Goal: Task Accomplishment & Management: Manage account settings

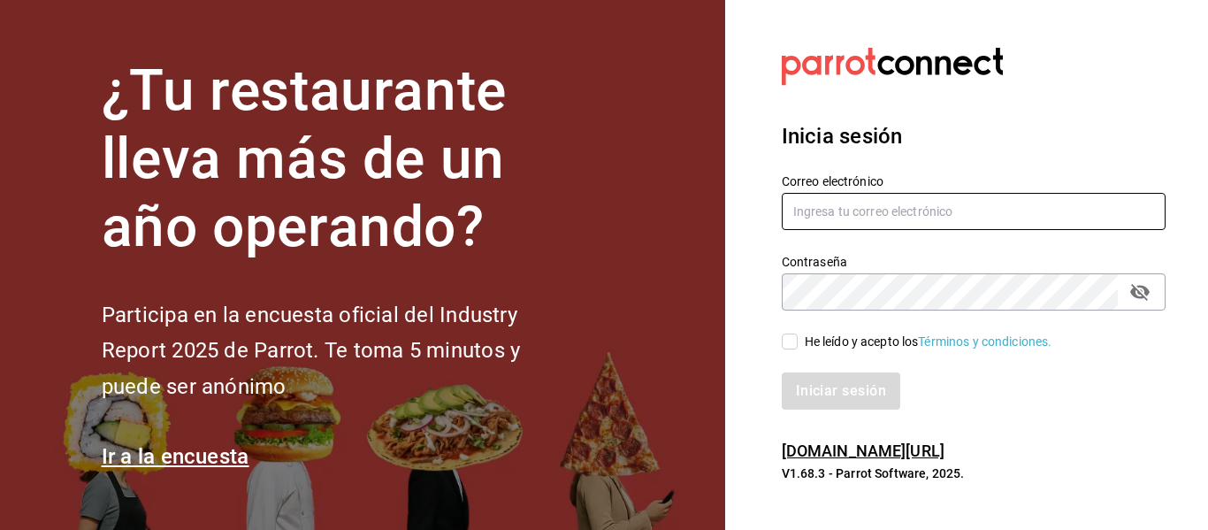
type input "[EMAIL_ADDRESS][DOMAIN_NAME]"
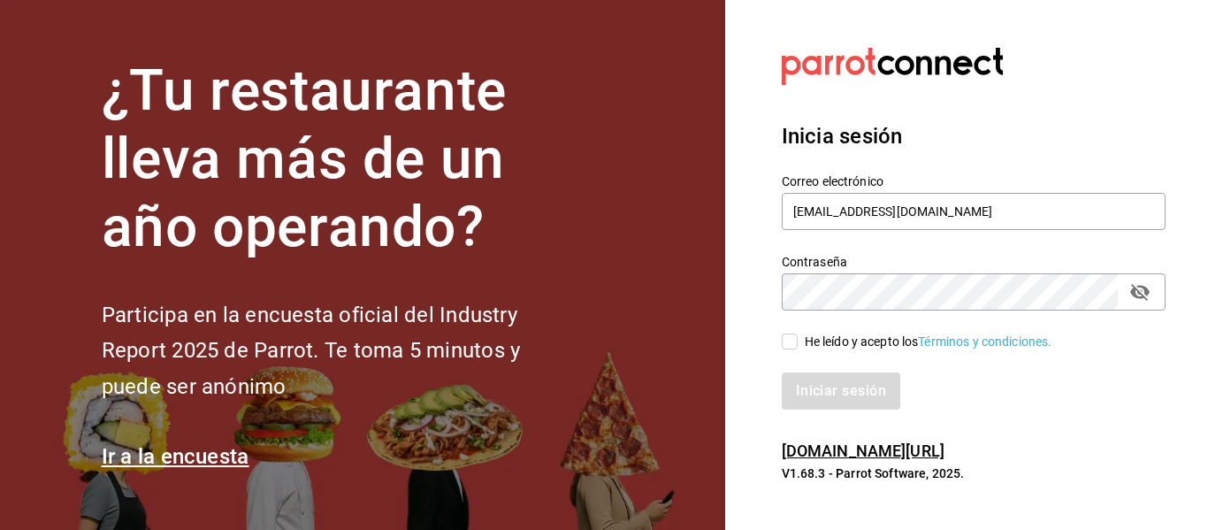
click at [835, 375] on div "Iniciar sesión" at bounding box center [974, 390] width 384 height 37
click at [791, 342] on input "He leído y acepto los Términos y condiciones." at bounding box center [790, 341] width 16 height 16
checkbox input "true"
click at [847, 395] on button "Iniciar sesión" at bounding box center [842, 390] width 120 height 37
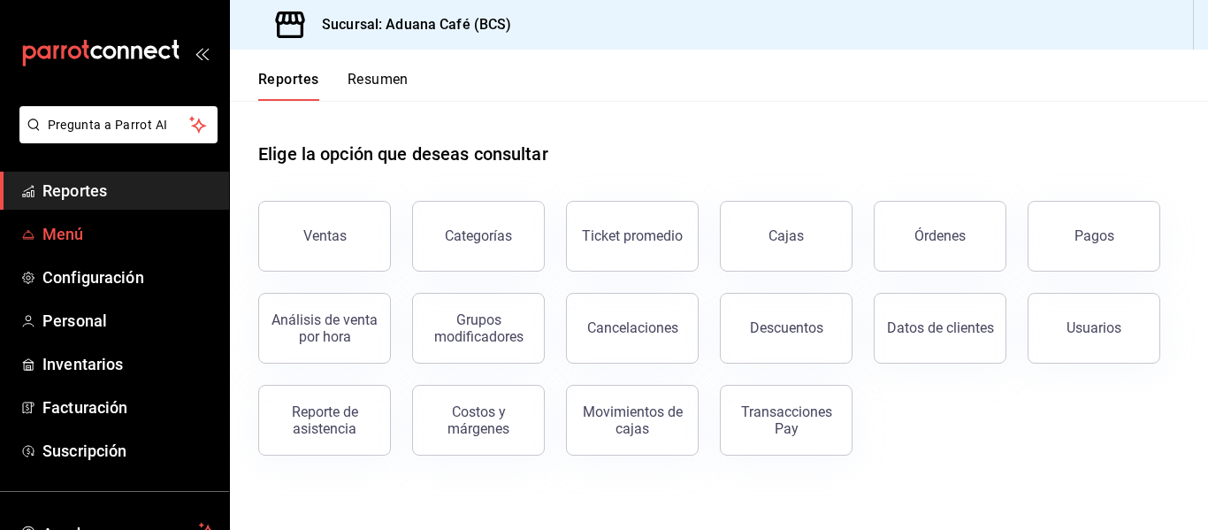
click at [87, 232] on span "Menú" at bounding box center [128, 234] width 172 height 24
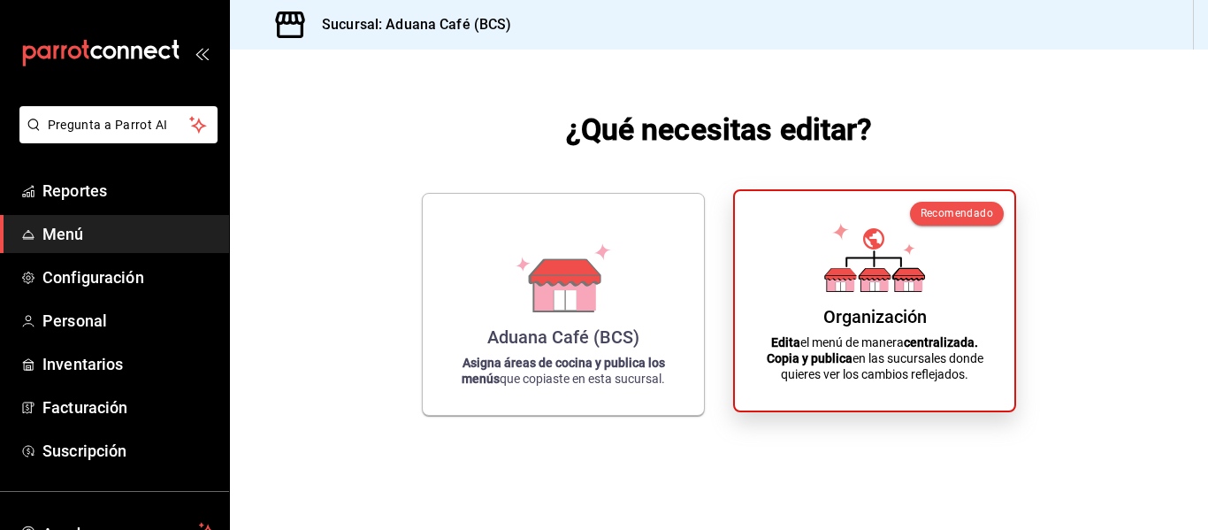
click at [916, 268] on icon at bounding box center [874, 257] width 101 height 69
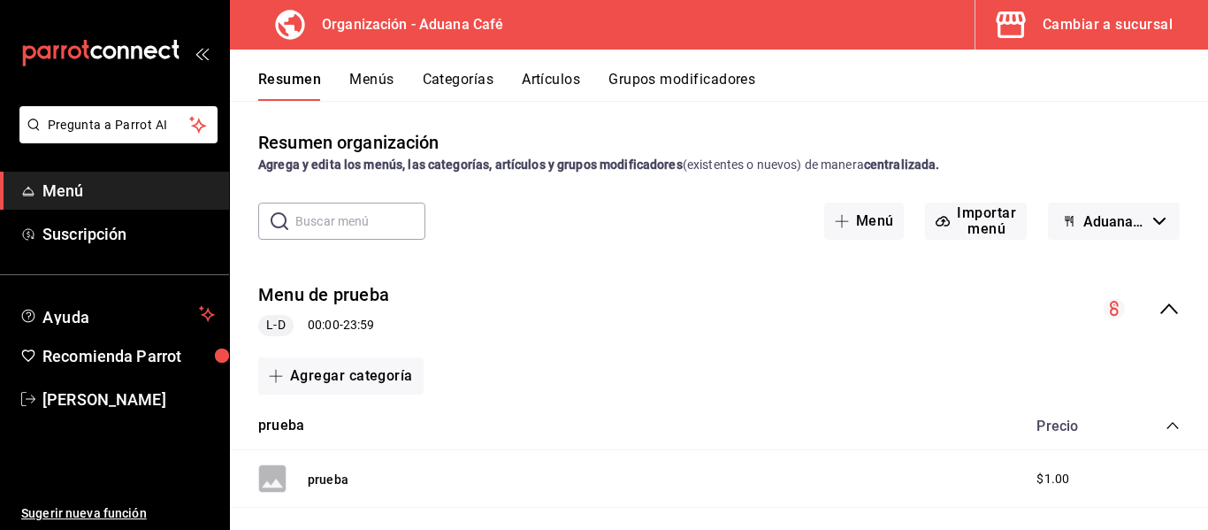
click at [1028, 11] on icon "button" at bounding box center [1010, 24] width 35 height 35
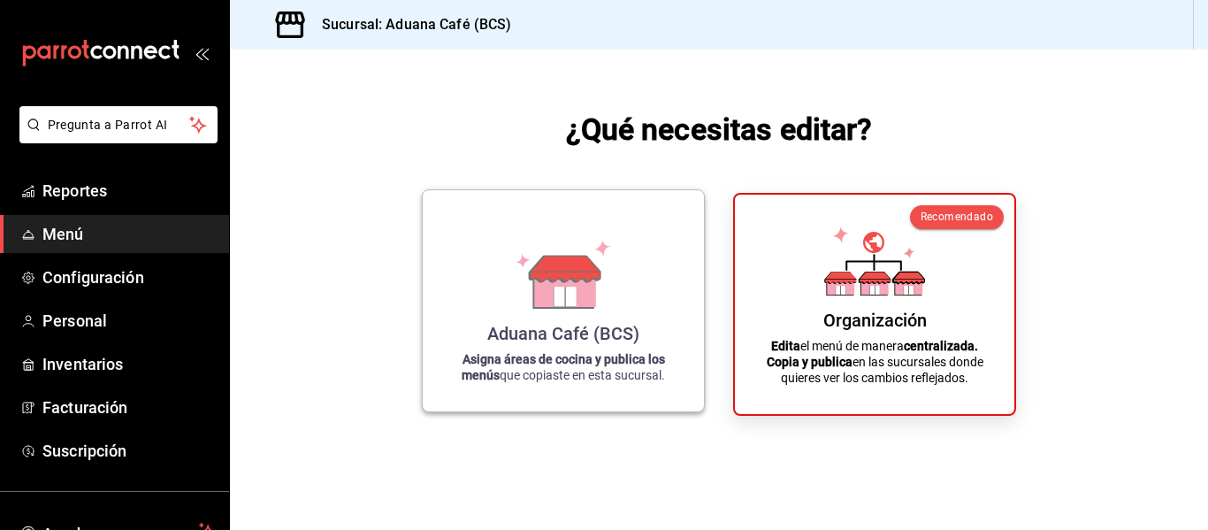
click at [566, 308] on icon at bounding box center [563, 274] width 101 height 69
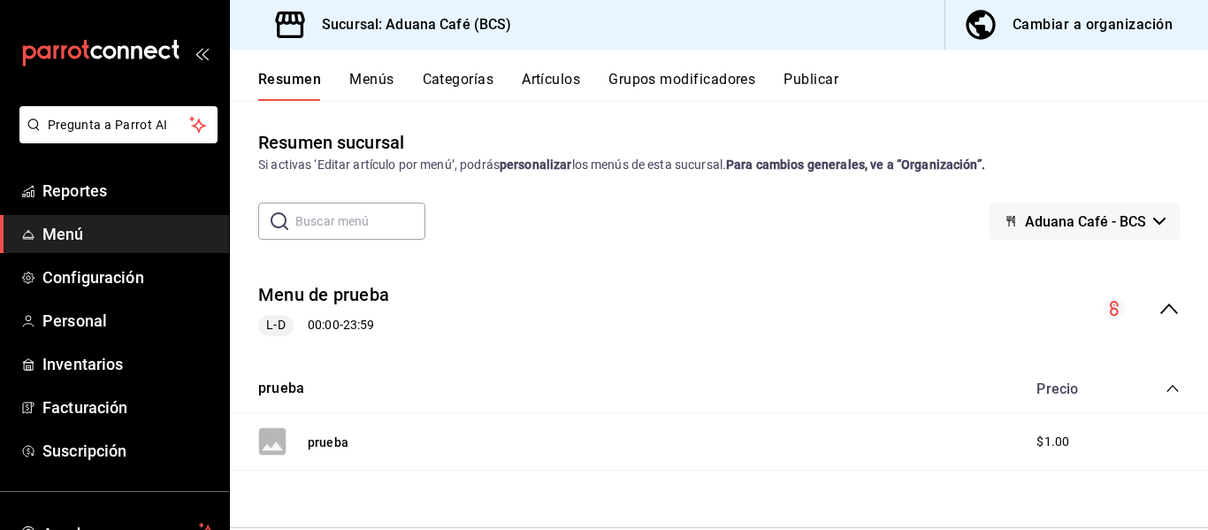
scroll to position [34, 0]
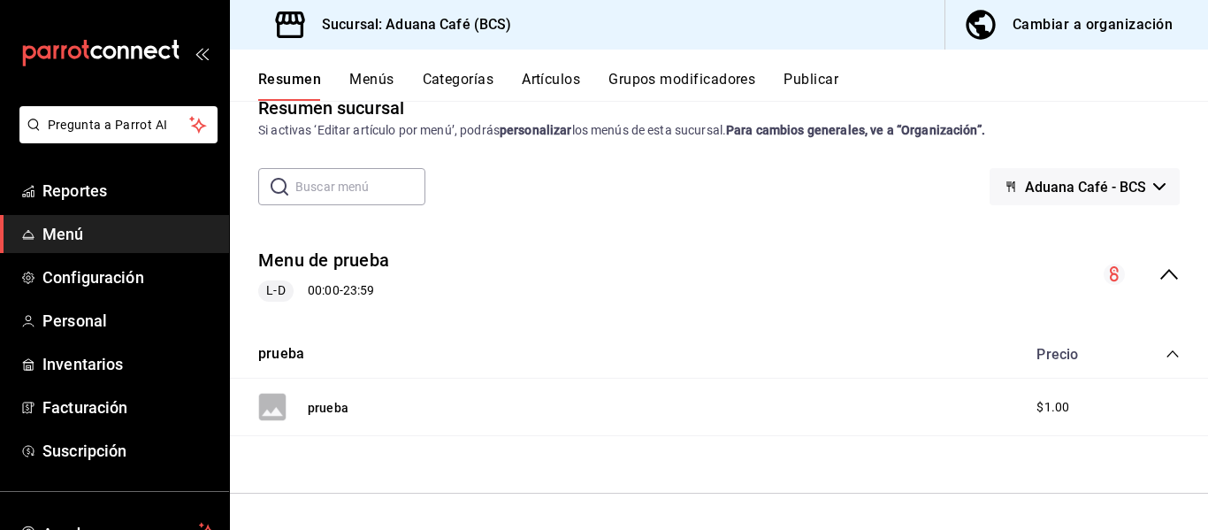
click at [369, 87] on button "Menús" at bounding box center [371, 86] width 44 height 30
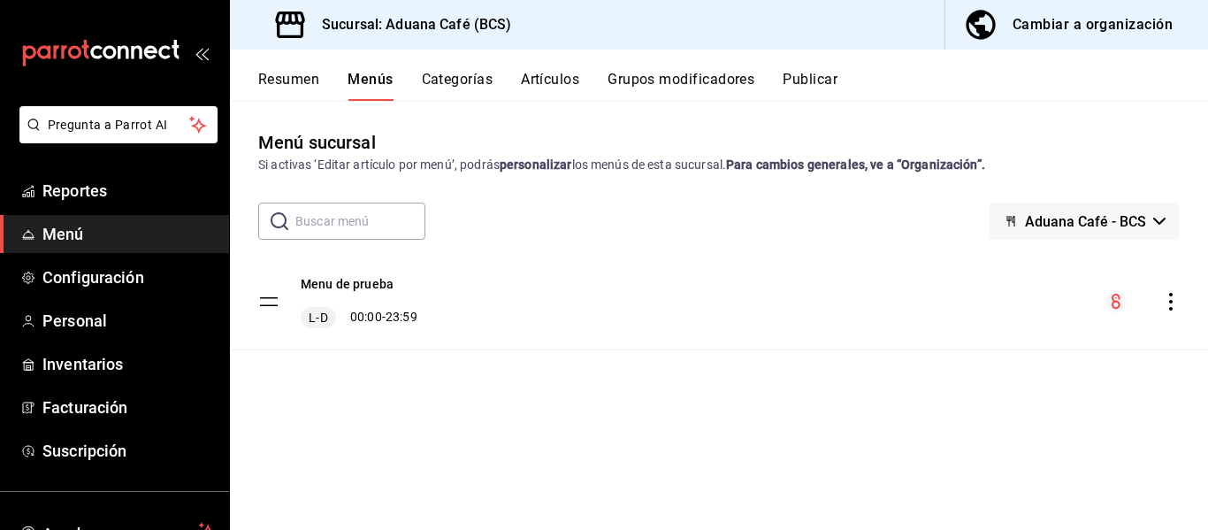
click at [1154, 221] on icon "button" at bounding box center [1160, 221] width 12 height 7
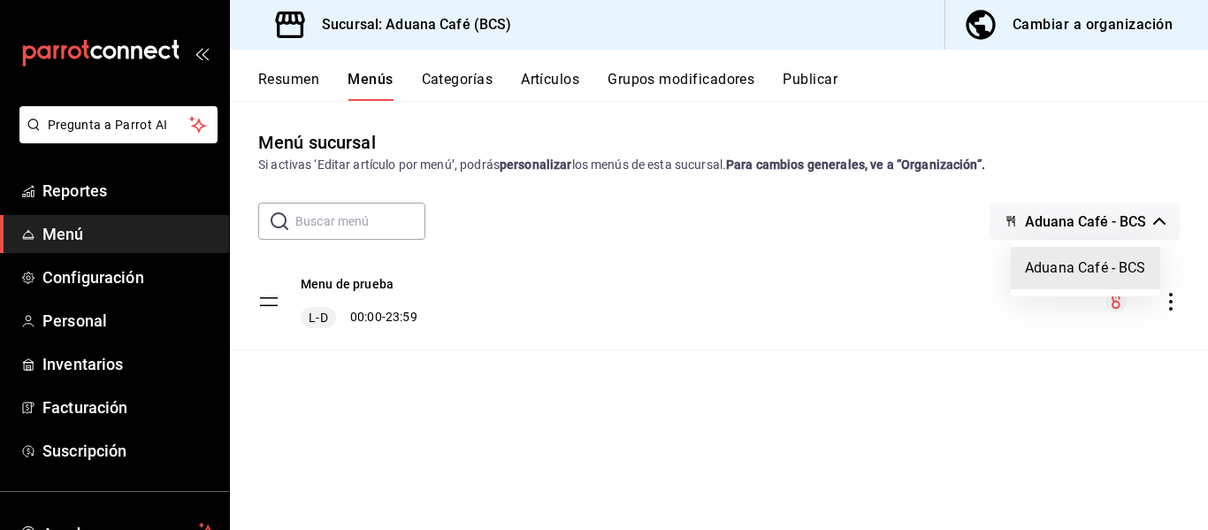
drag, startPoint x: 1095, startPoint y: 264, endPoint x: 1012, endPoint y: 266, distance: 83.2
click at [1093, 264] on li "Aduana Café - BCS" at bounding box center [1085, 268] width 149 height 42
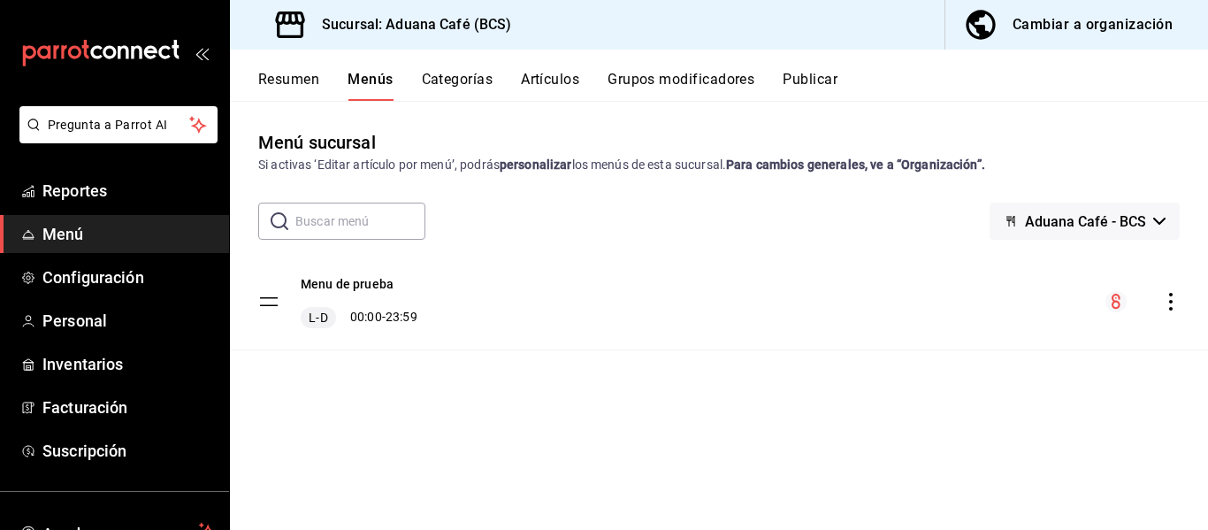
drag, startPoint x: 324, startPoint y: 315, endPoint x: 306, endPoint y: 318, distance: 17.9
click at [320, 315] on span "L-D" at bounding box center [318, 318] width 26 height 18
click at [271, 302] on tbody "Menu de prueba L-D 00:00 - 23:59" at bounding box center [719, 302] width 978 height 96
drag, startPoint x: 271, startPoint y: 302, endPoint x: 281, endPoint y: 349, distance: 48.1
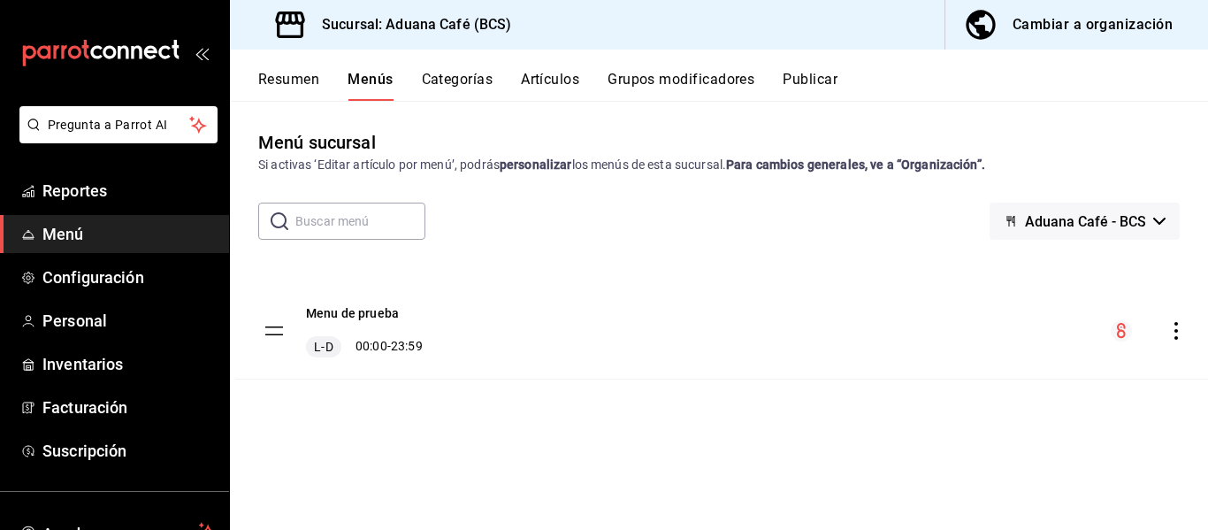
click at [281, 349] on tbody "Menu de prueba L-D 00:00 - 23:59" at bounding box center [719, 302] width 978 height 96
click at [452, 76] on button "Categorías" at bounding box center [458, 86] width 72 height 30
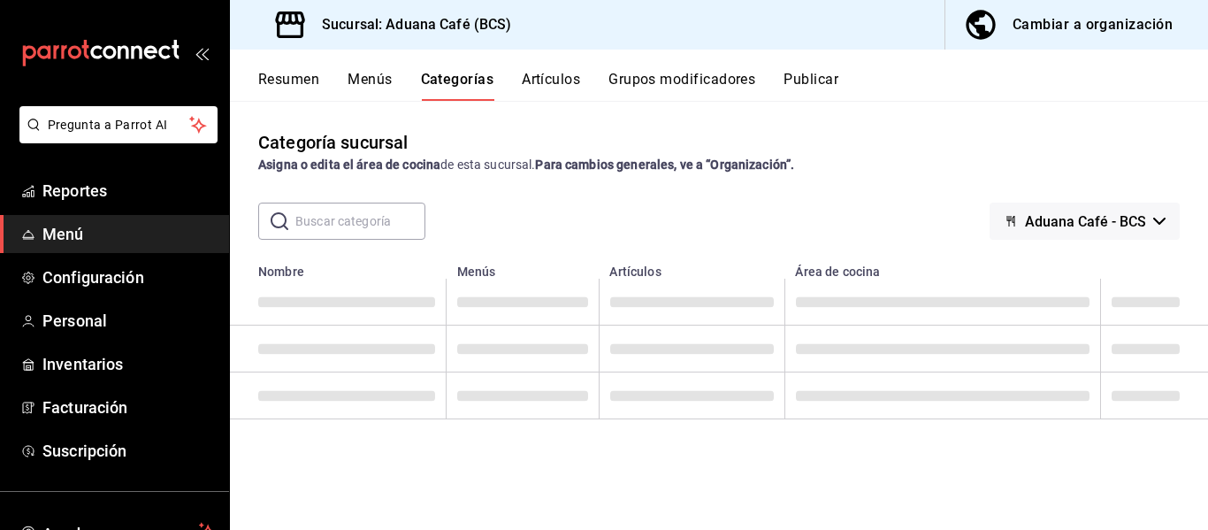
click at [779, 70] on div "Resumen Menús Categorías Artículos Grupos modificadores Publicar" at bounding box center [719, 75] width 978 height 51
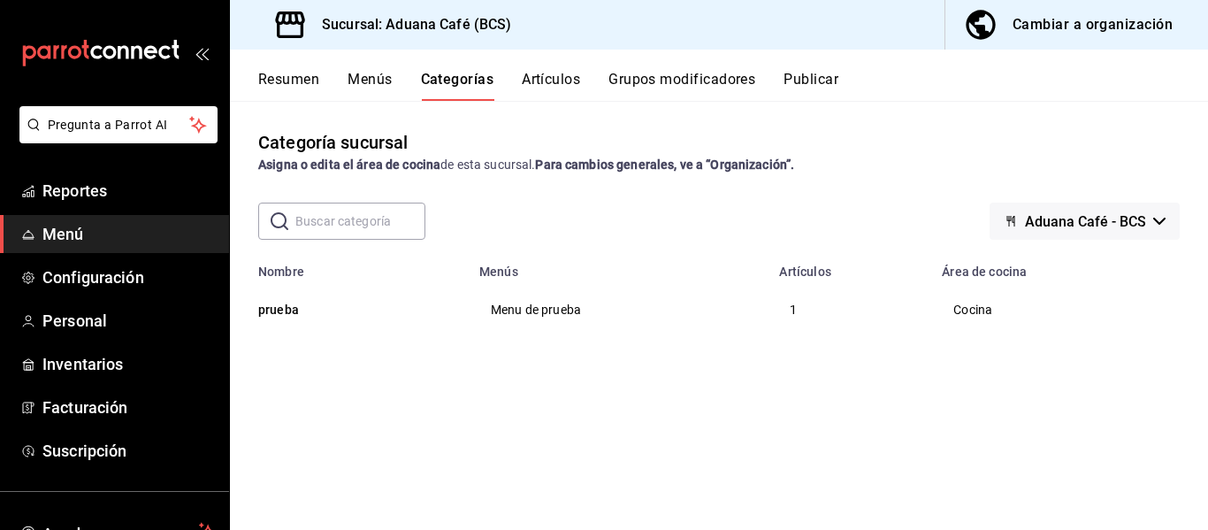
click at [800, 84] on button "Publicar" at bounding box center [811, 86] width 55 height 30
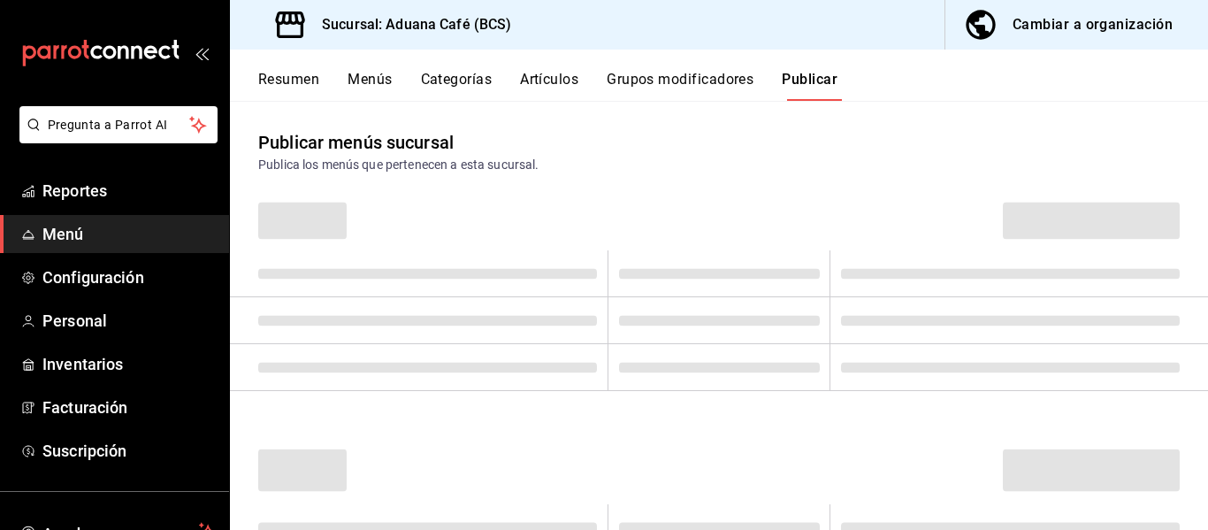
click at [1008, 23] on button "Cambiar a organización" at bounding box center [1070, 25] width 249 height 50
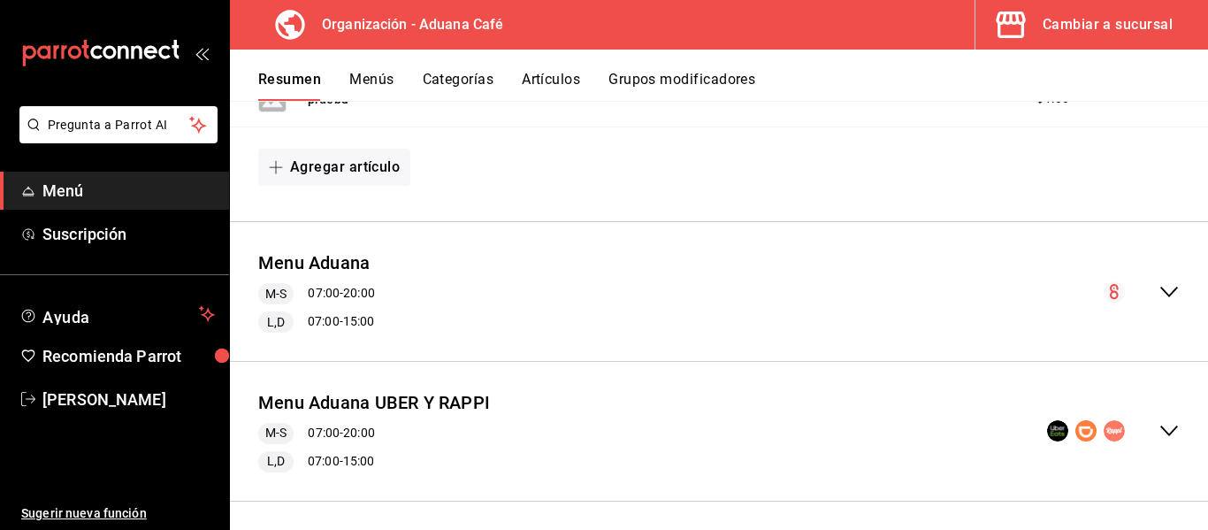
scroll to position [388, 0]
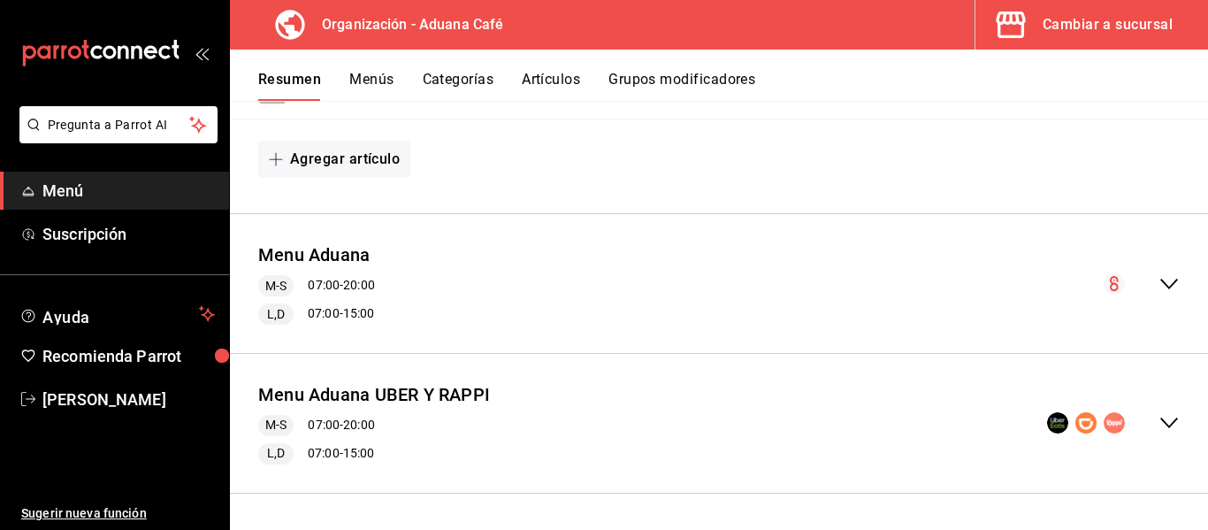
click at [461, 285] on div "Menu Aduana M-S 07:00 - 20:00 L,D 07:00 - 15:00" at bounding box center [719, 283] width 978 height 111
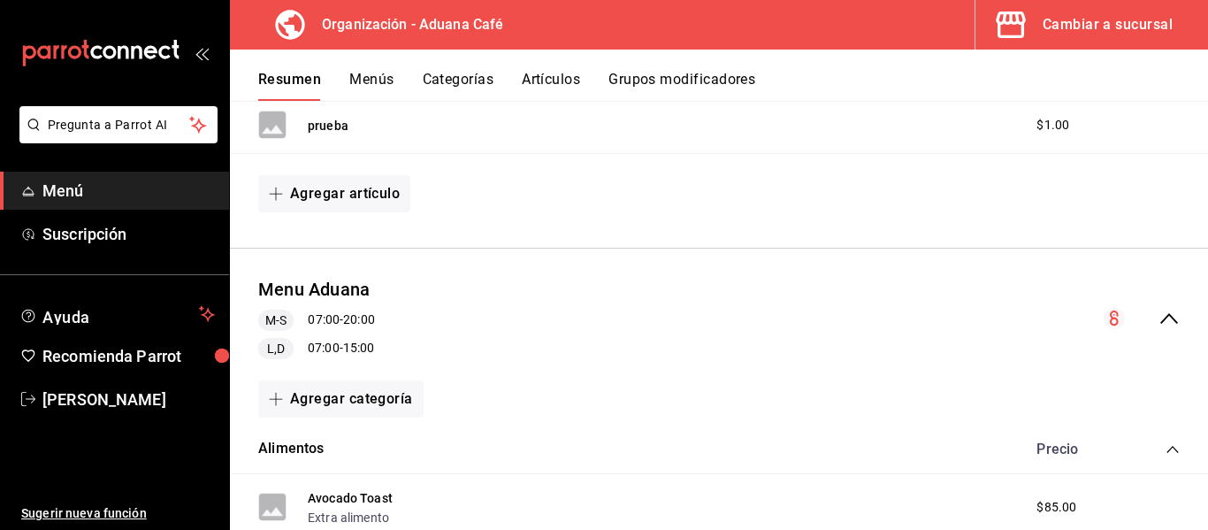
scroll to position [300, 0]
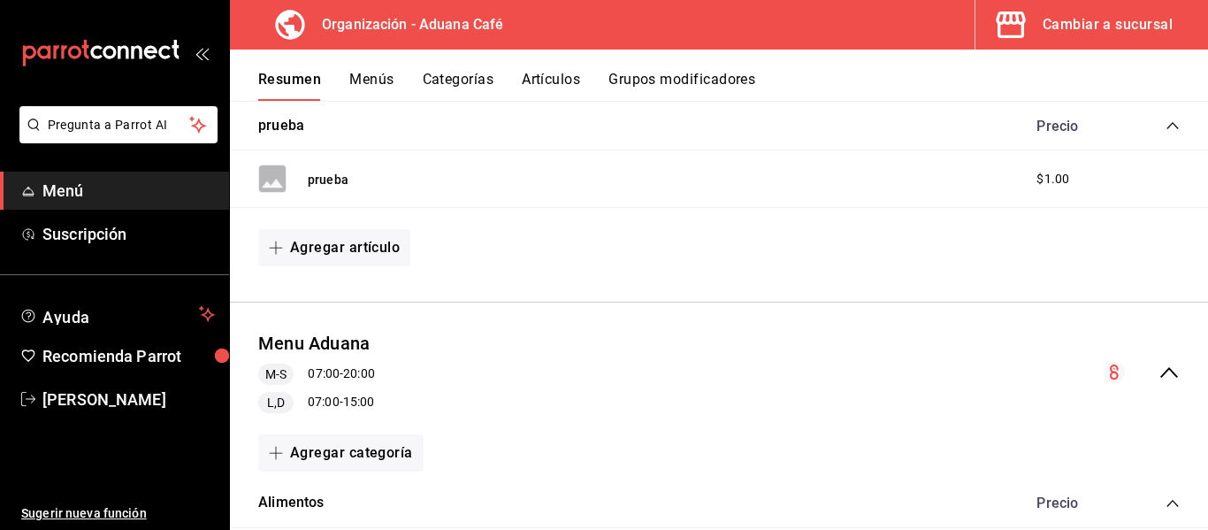
click at [370, 77] on button "Menús" at bounding box center [371, 86] width 44 height 30
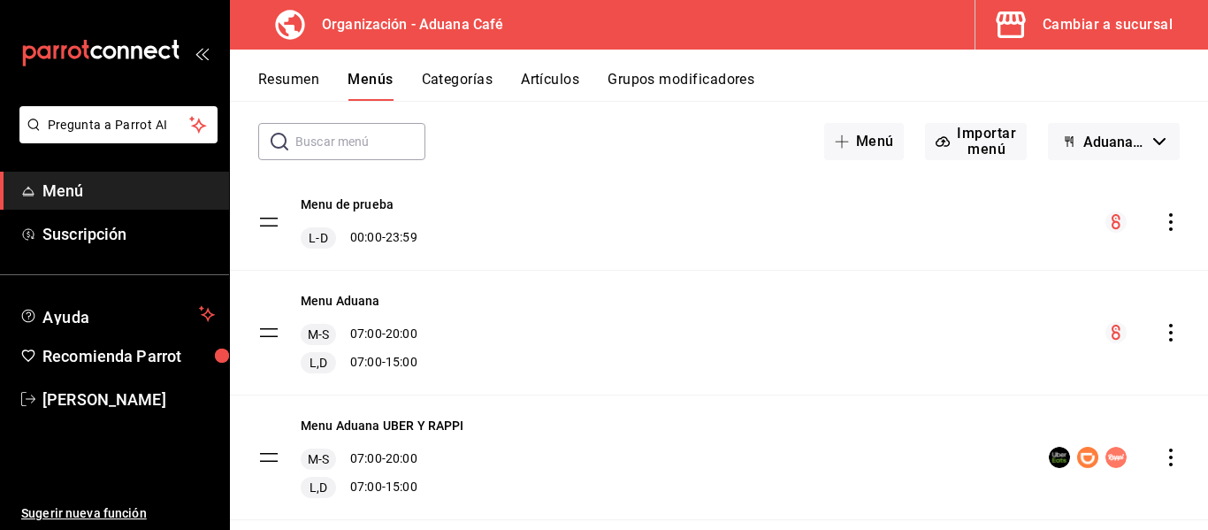
scroll to position [88, 0]
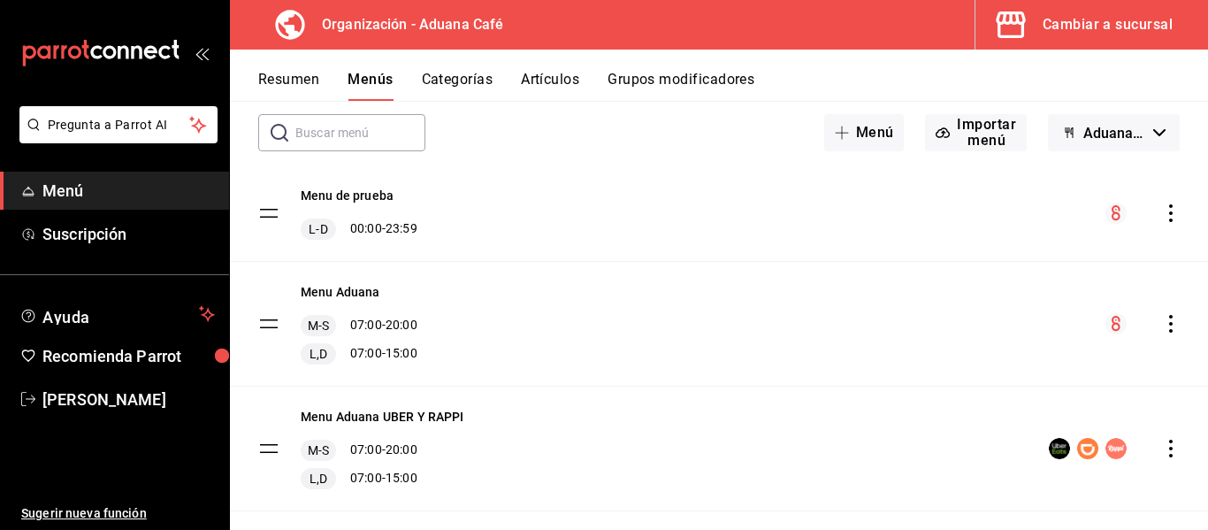
click at [1169, 325] on icon "actions" at bounding box center [1171, 324] width 4 height 18
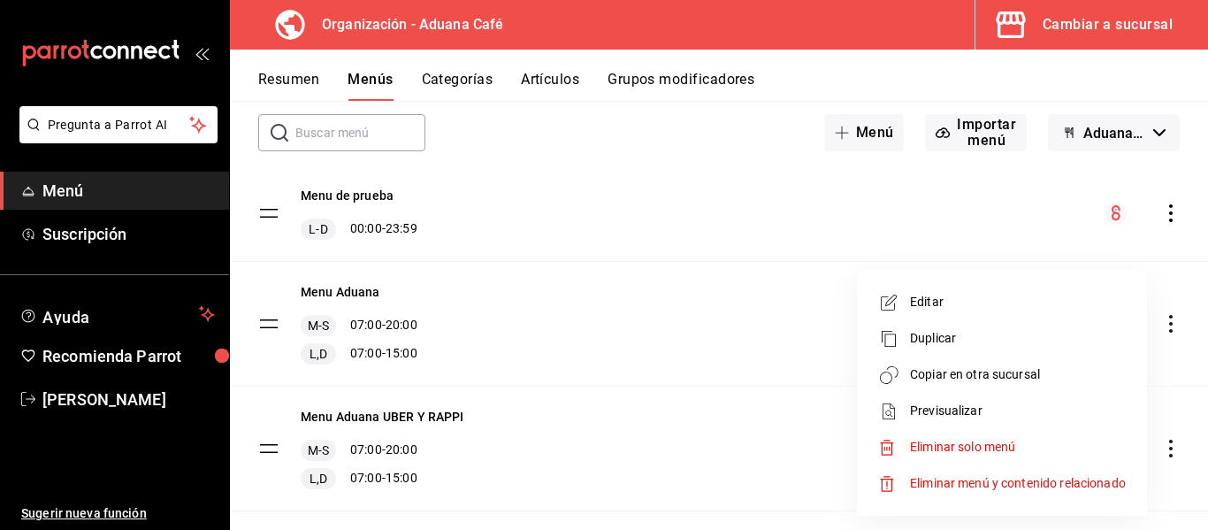
click at [949, 381] on span "Copiar en otra sucursal" at bounding box center [1018, 374] width 216 height 19
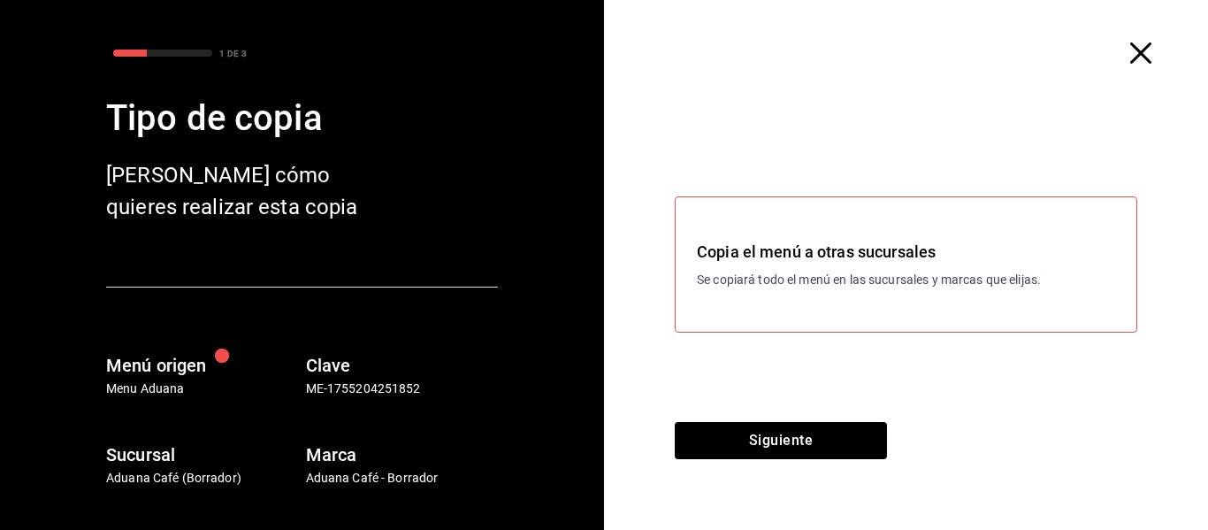
click at [824, 257] on h3 "Copia el menú a otras sucursales" at bounding box center [906, 252] width 418 height 24
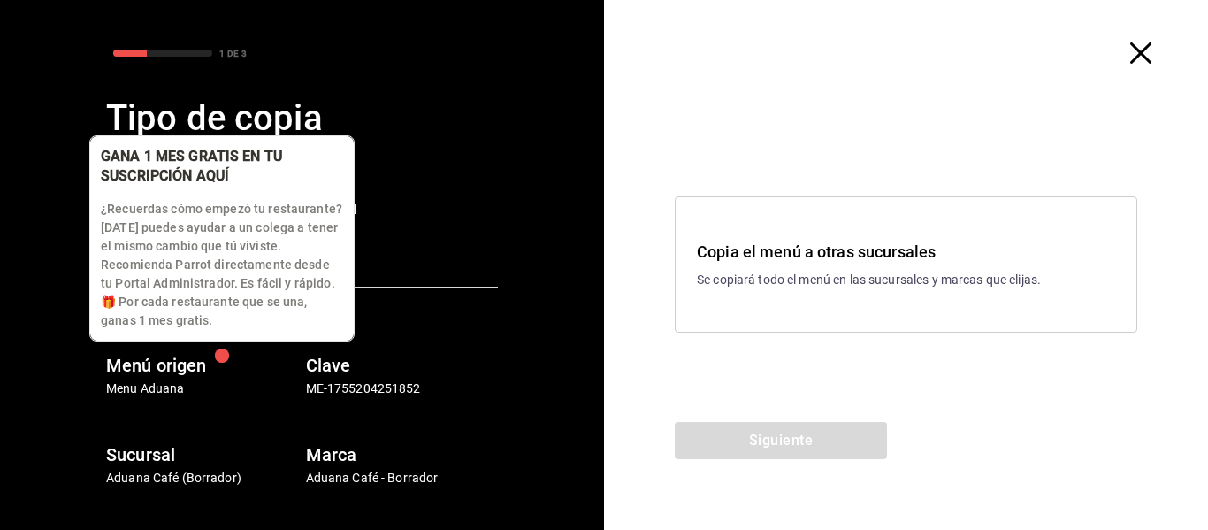
click at [220, 358] on div "button" at bounding box center [222, 356] width 14 height 14
click at [215, 356] on div "button" at bounding box center [222, 356] width 14 height 14
click at [222, 349] on div "button" at bounding box center [222, 356] width 14 height 14
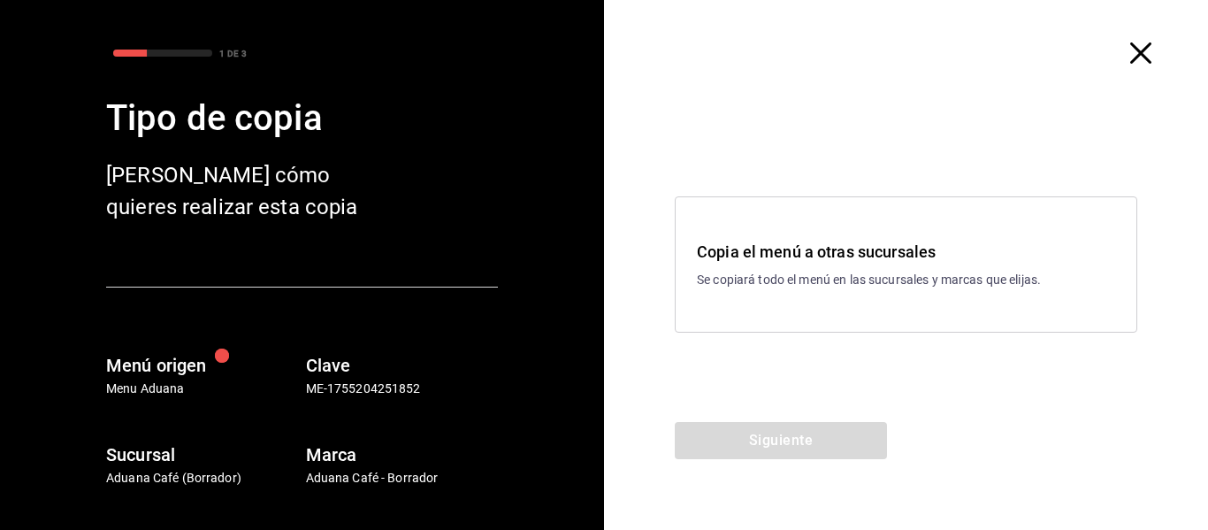
click at [822, 327] on div "Copia el menú a otras sucursales Se copiará todo el menú en las sucursales y ma…" at bounding box center [906, 264] width 463 height 136
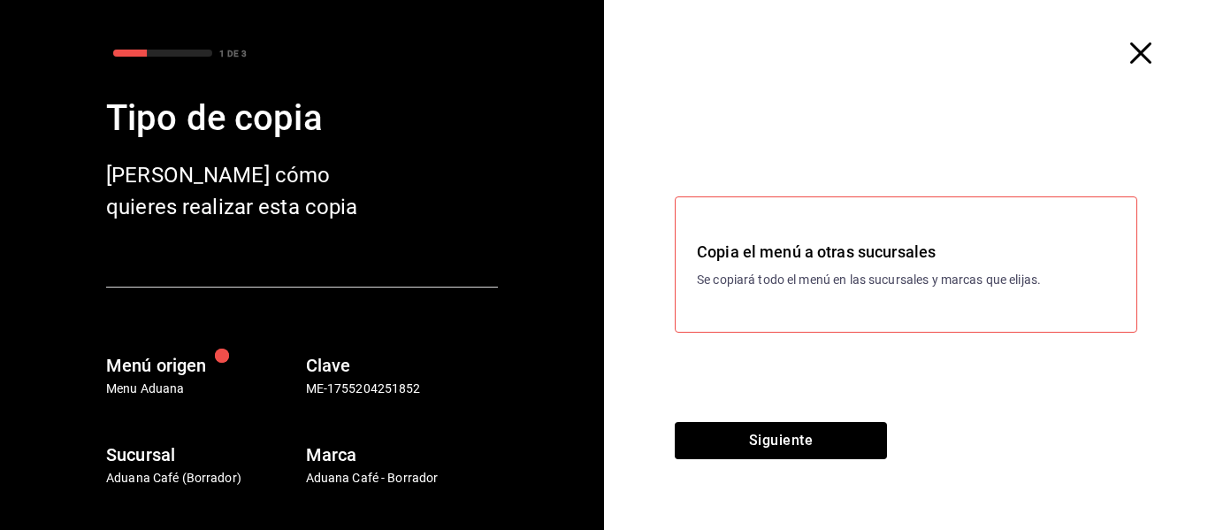
click at [774, 259] on h3 "Copia el menú a otras sucursales" at bounding box center [906, 252] width 418 height 24
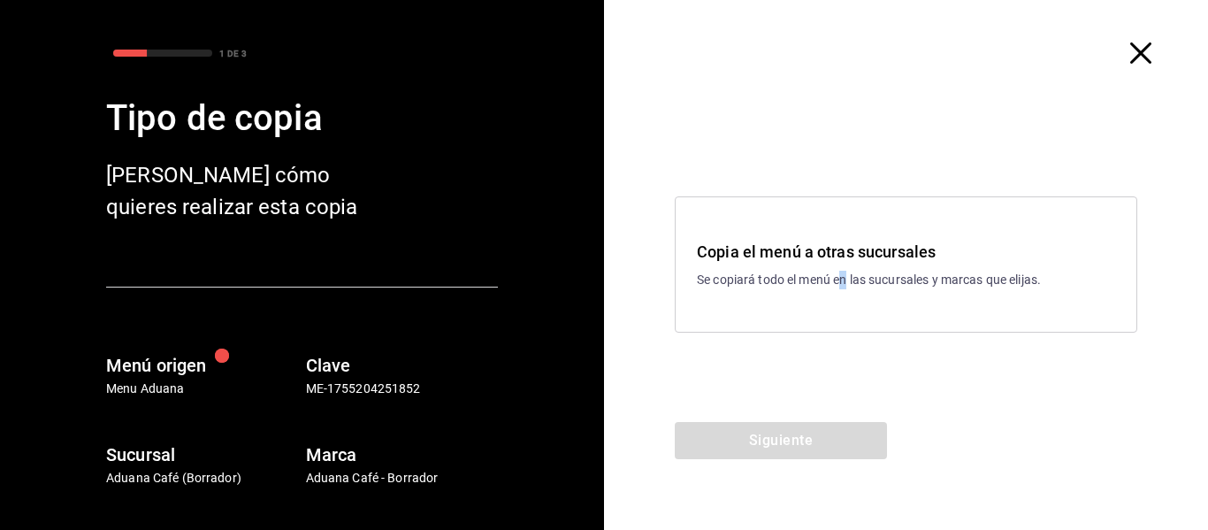
click at [847, 337] on div "Copia el menú a otras sucursales Se copiará todo el menú en las sucursales y ma…" at bounding box center [906, 264] width 604 height 316
drag, startPoint x: 968, startPoint y: 398, endPoint x: 969, endPoint y: 337, distance: 61.0
click at [966, 398] on div "Copia el menú a otras sucursales Se copiará todo el menú en las sucursales y ma…" at bounding box center [906, 264] width 604 height 316
click at [932, 257] on h3 "Copia el menú a otras sucursales" at bounding box center [906, 252] width 418 height 24
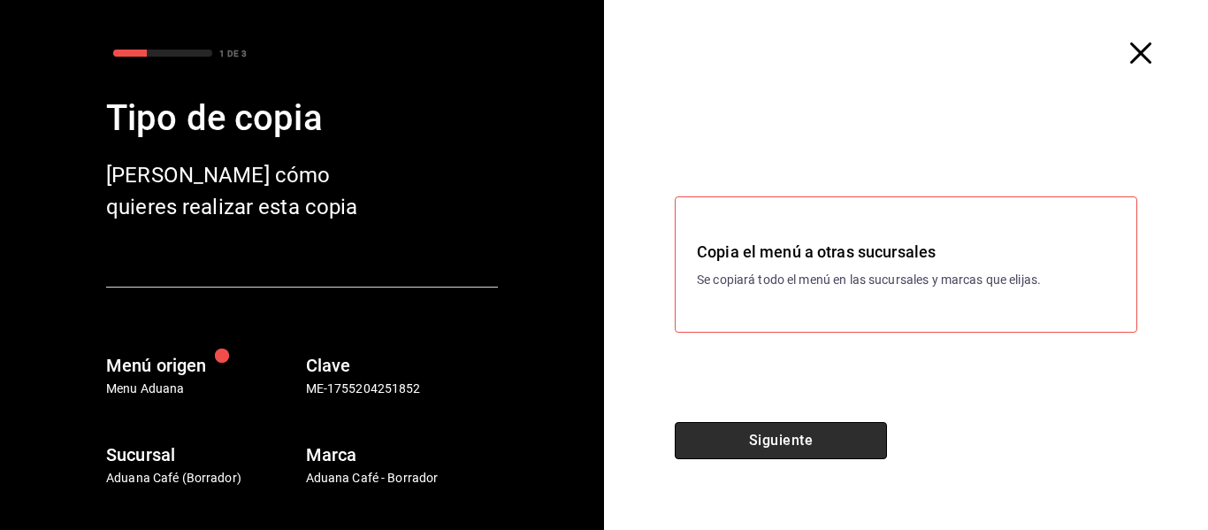
click at [827, 435] on button "Siguiente" at bounding box center [781, 440] width 212 height 37
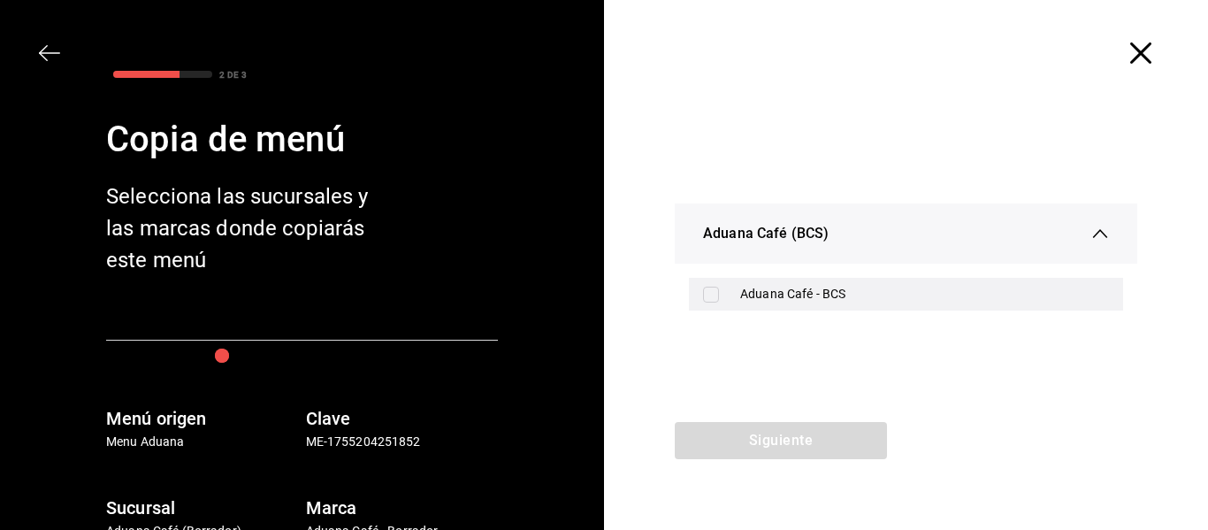
click at [707, 291] on input "checkbox" at bounding box center [711, 295] width 16 height 16
checkbox input "true"
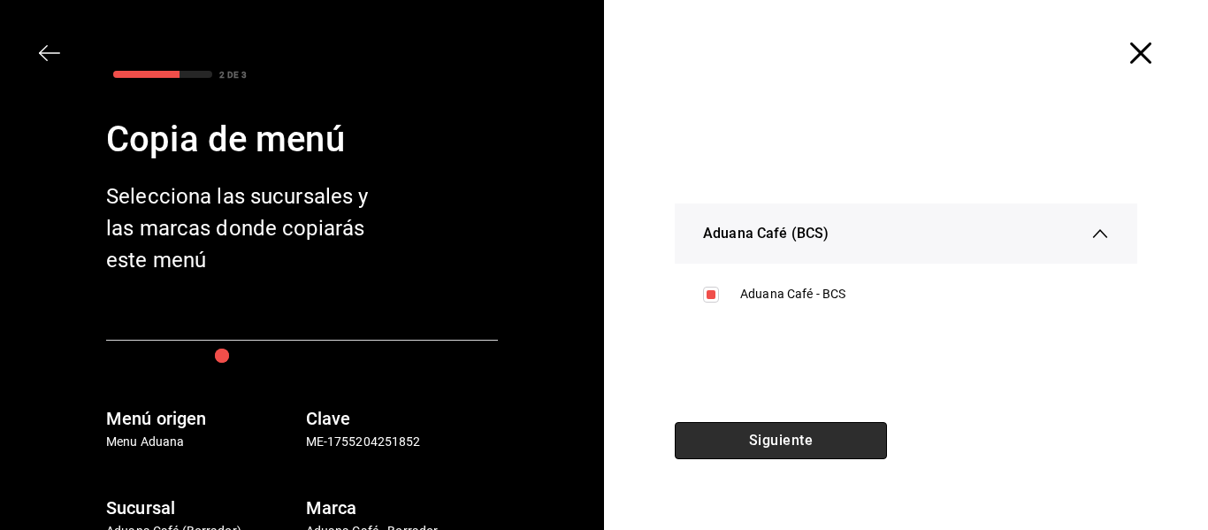
click at [817, 431] on button "Siguiente" at bounding box center [781, 440] width 212 height 37
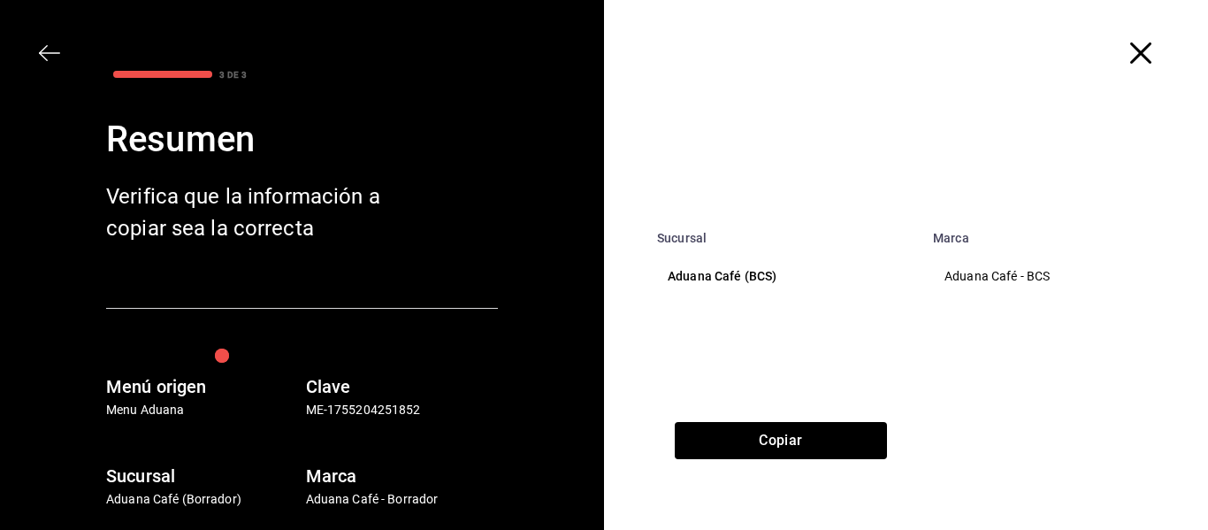
click at [700, 281] on p "Aduana Café (BCS)" at bounding box center [785, 276] width 234 height 19
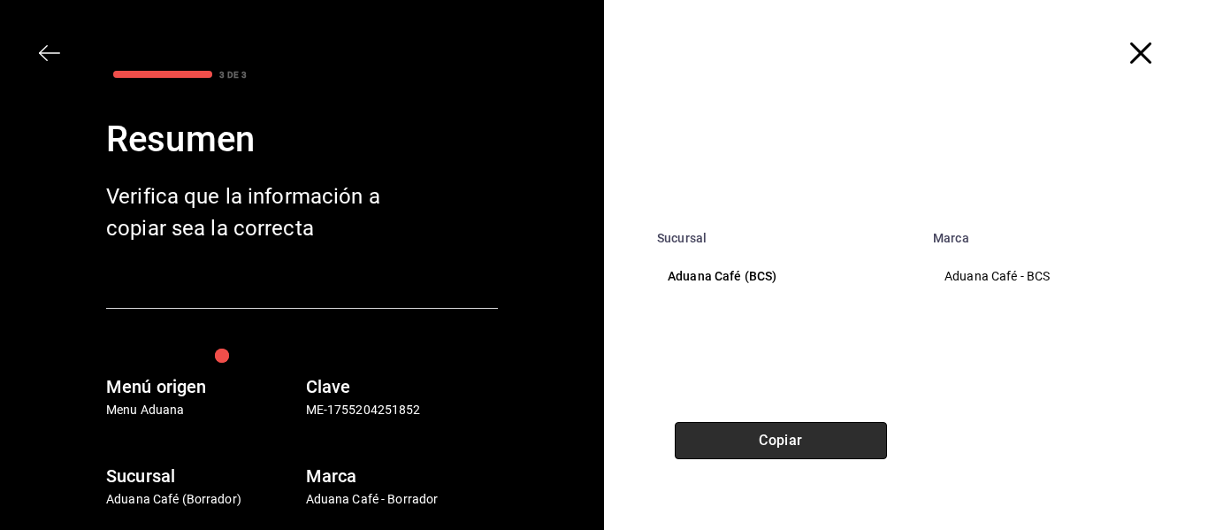
click at [779, 434] on button "Copiar" at bounding box center [781, 440] width 212 height 37
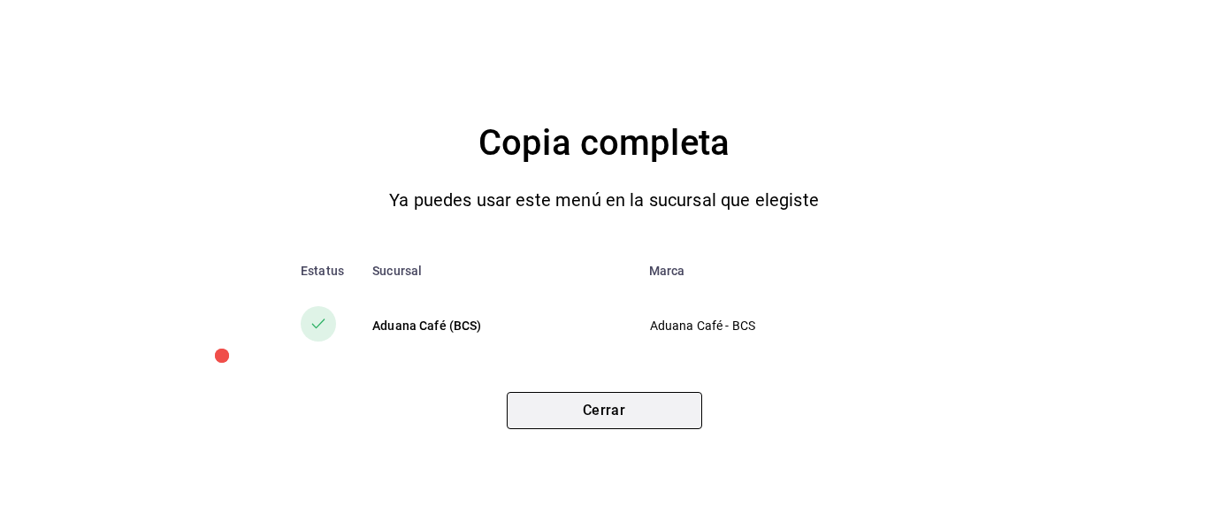
click at [595, 395] on button "Cerrar" at bounding box center [604, 410] width 195 height 37
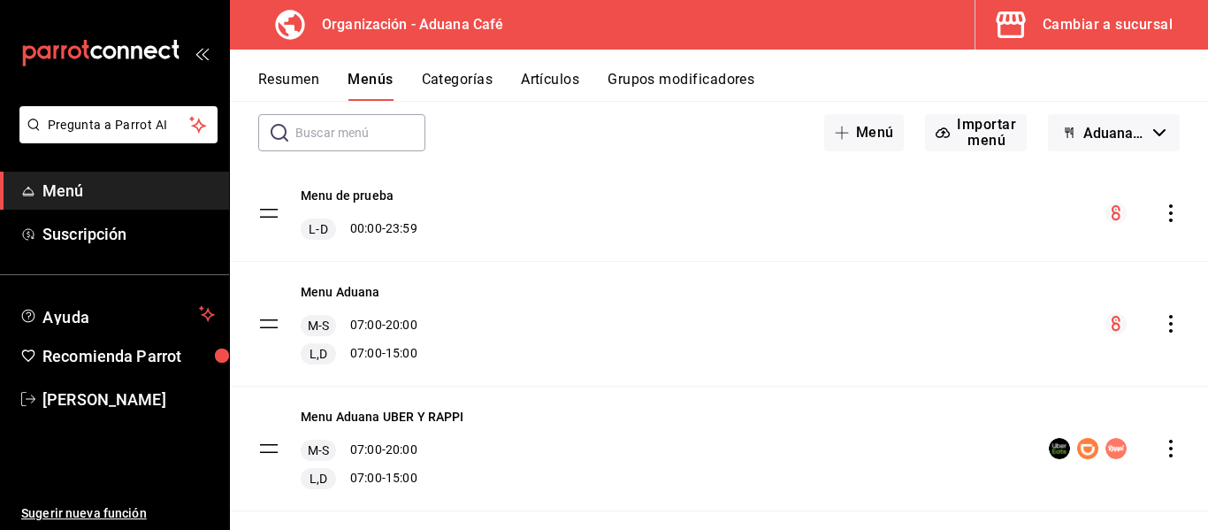
click at [1072, 28] on div "Cambiar a sucursal" at bounding box center [1108, 24] width 130 height 25
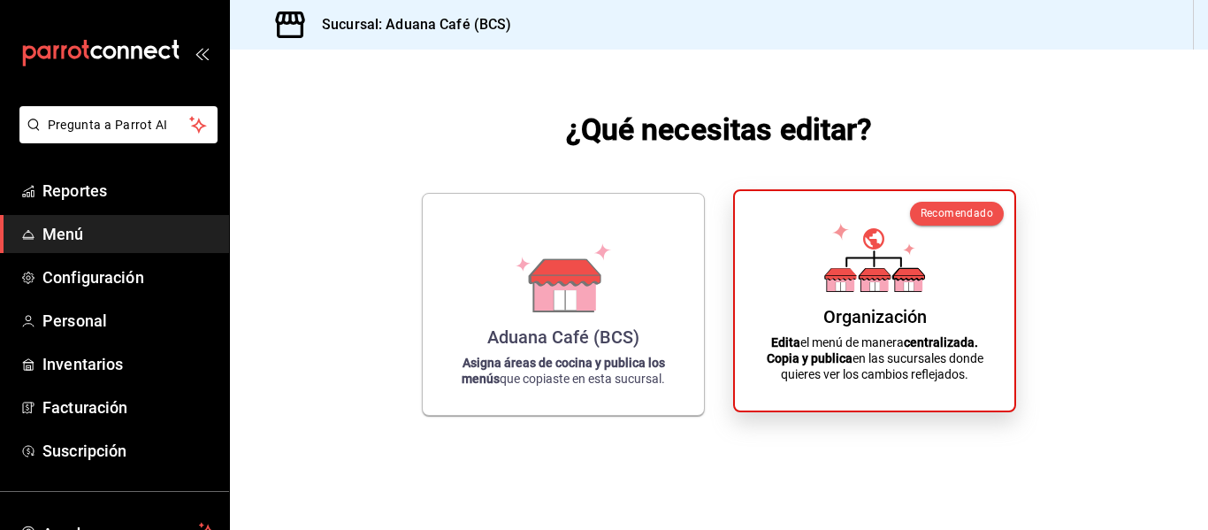
click at [894, 309] on div "Organización" at bounding box center [875, 316] width 103 height 21
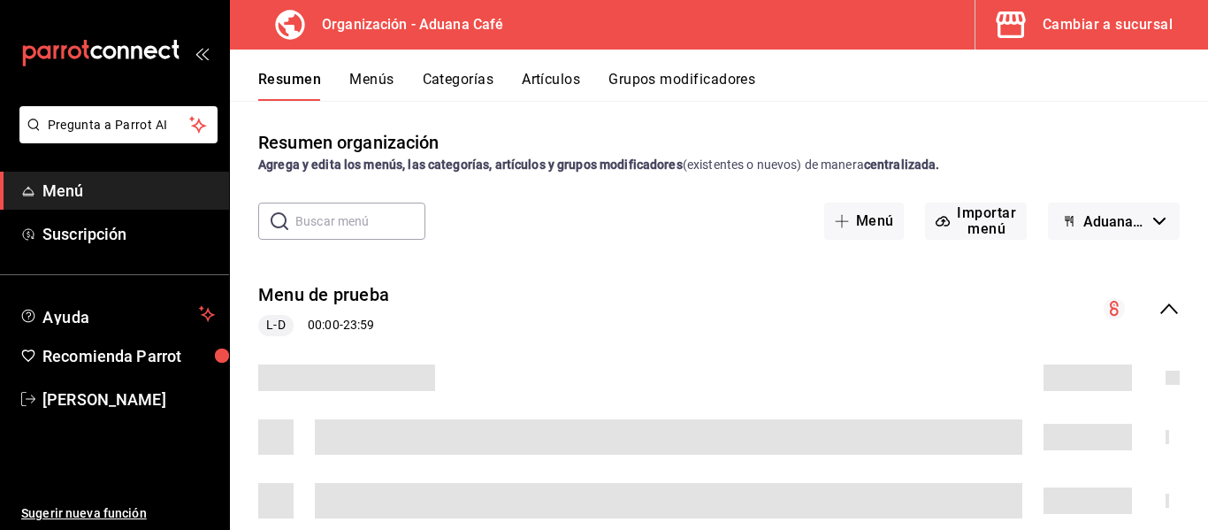
click at [69, 182] on span "Menú" at bounding box center [128, 191] width 172 height 24
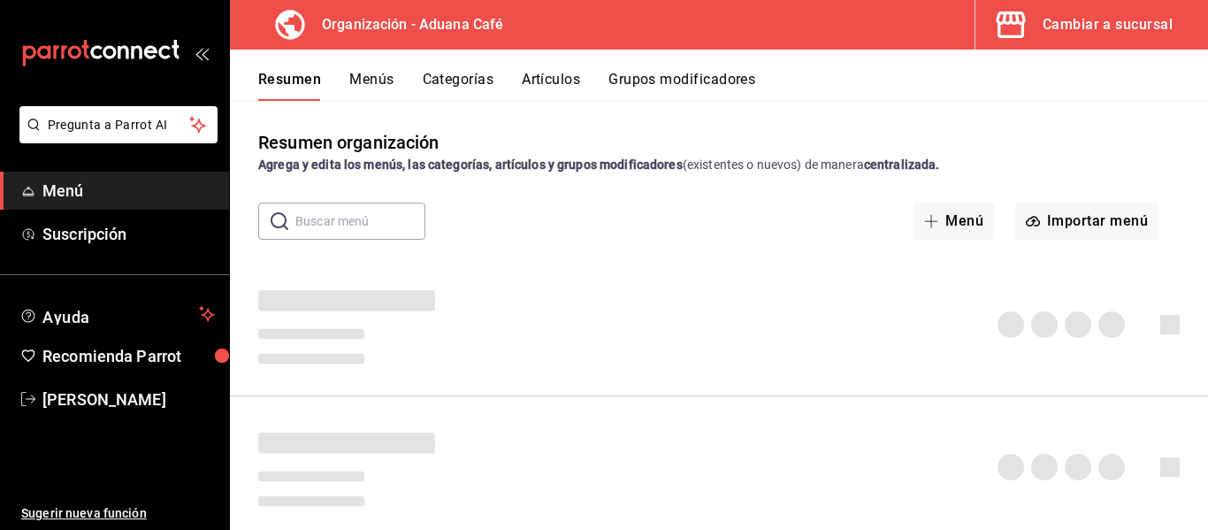
click at [1055, 19] on div "Cambiar a sucursal" at bounding box center [1108, 24] width 130 height 25
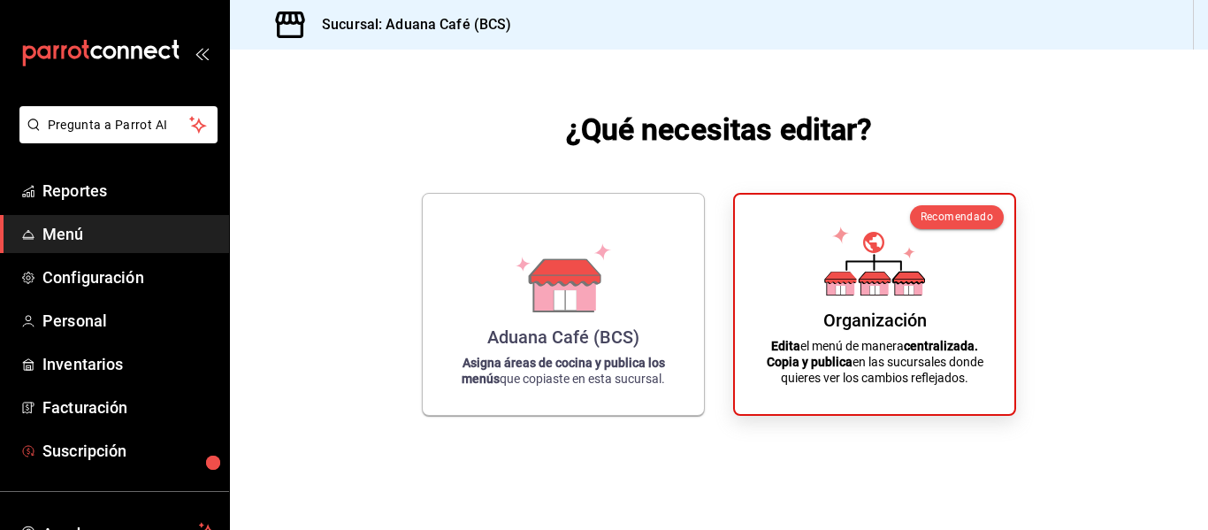
scroll to position [138, 0]
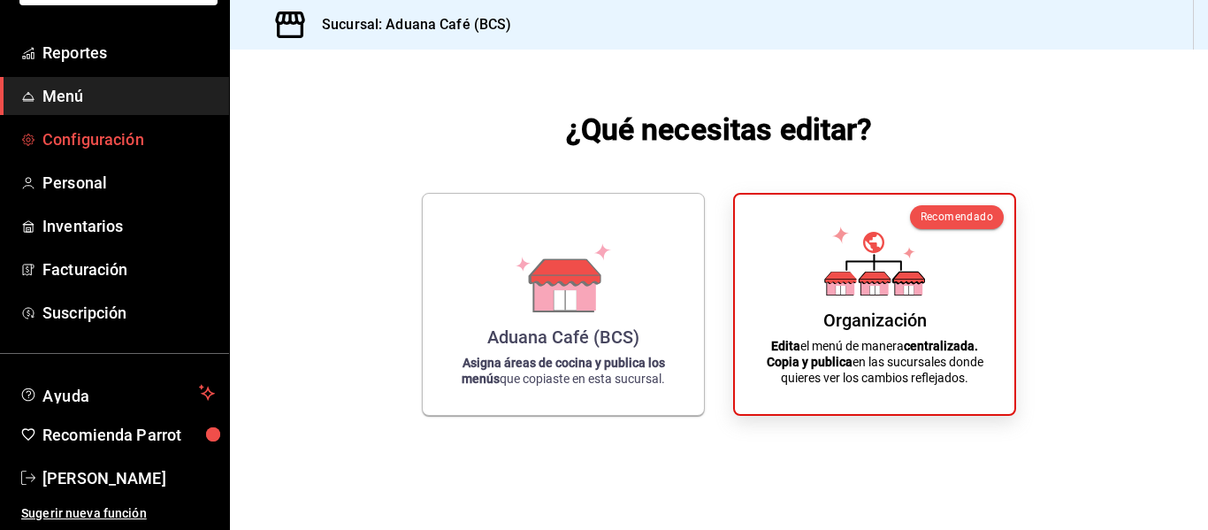
click at [102, 128] on span "Configuración" at bounding box center [128, 139] width 172 height 24
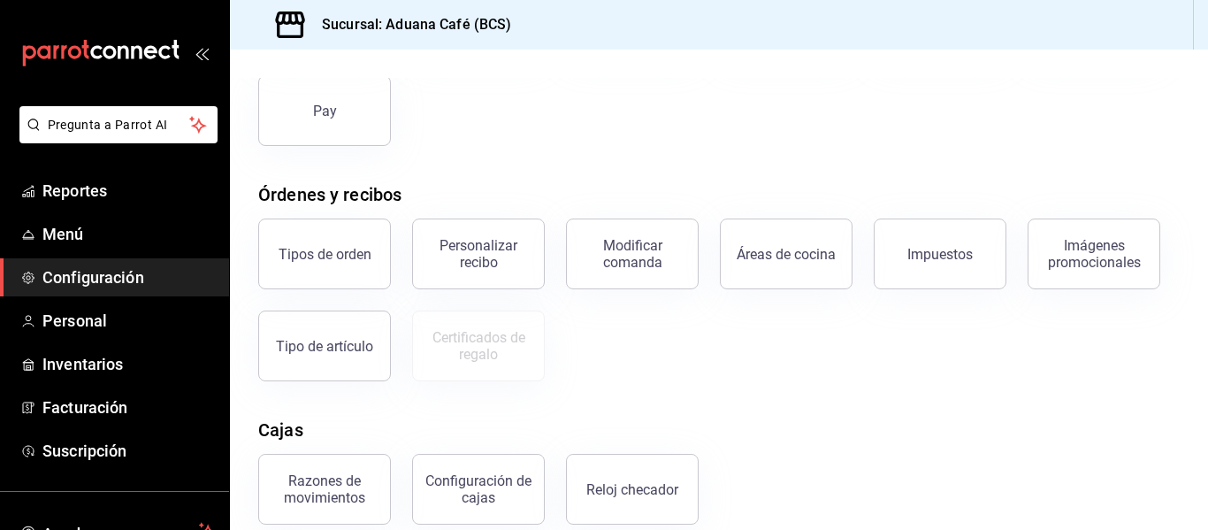
scroll to position [190, 0]
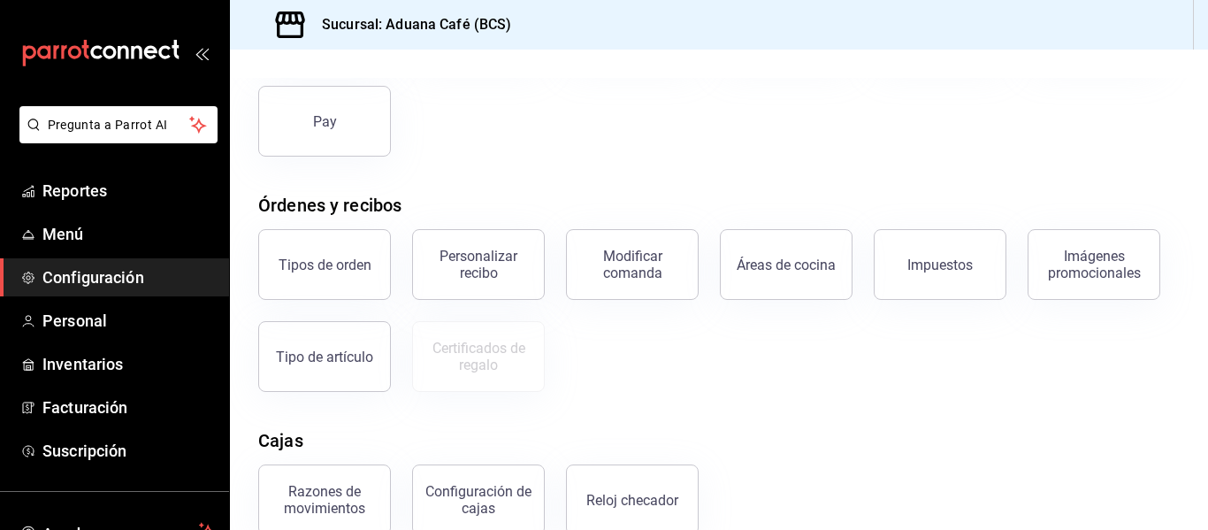
click at [122, 278] on span "Configuración" at bounding box center [128, 277] width 172 height 24
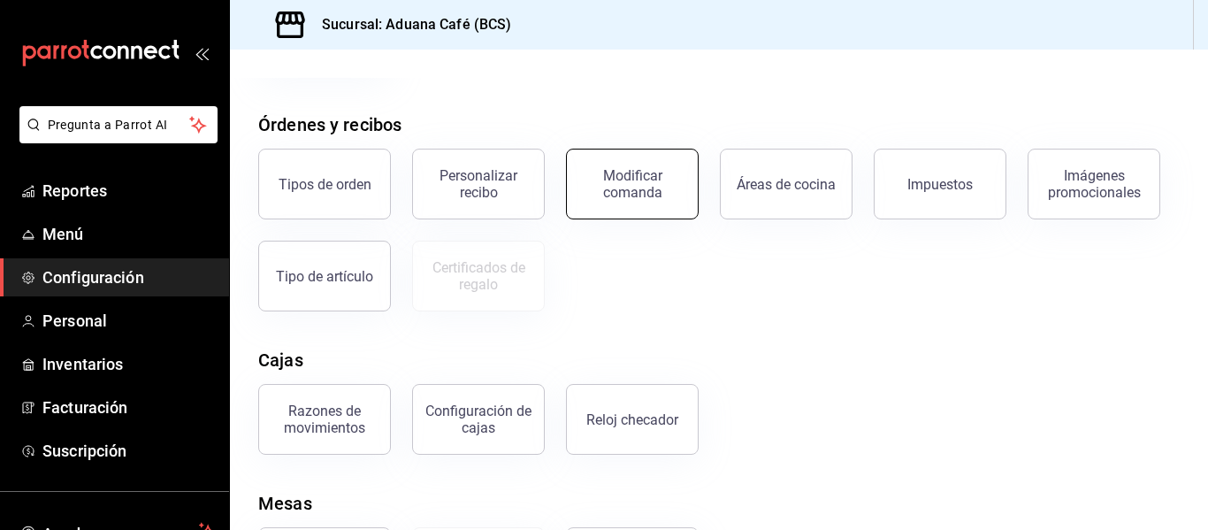
scroll to position [367, 0]
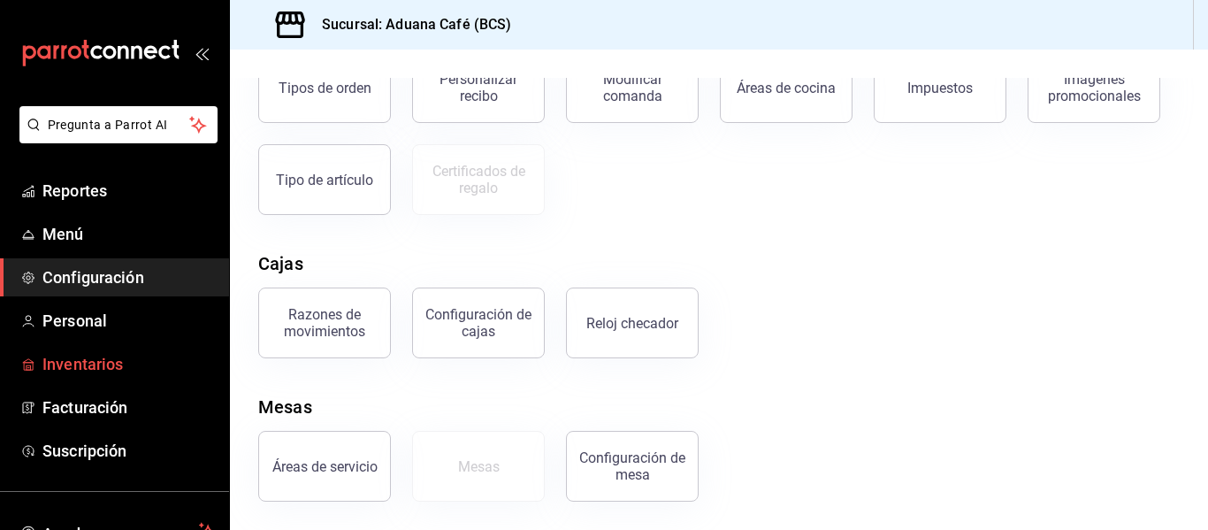
click at [108, 360] on span "Inventarios" at bounding box center [128, 364] width 172 height 24
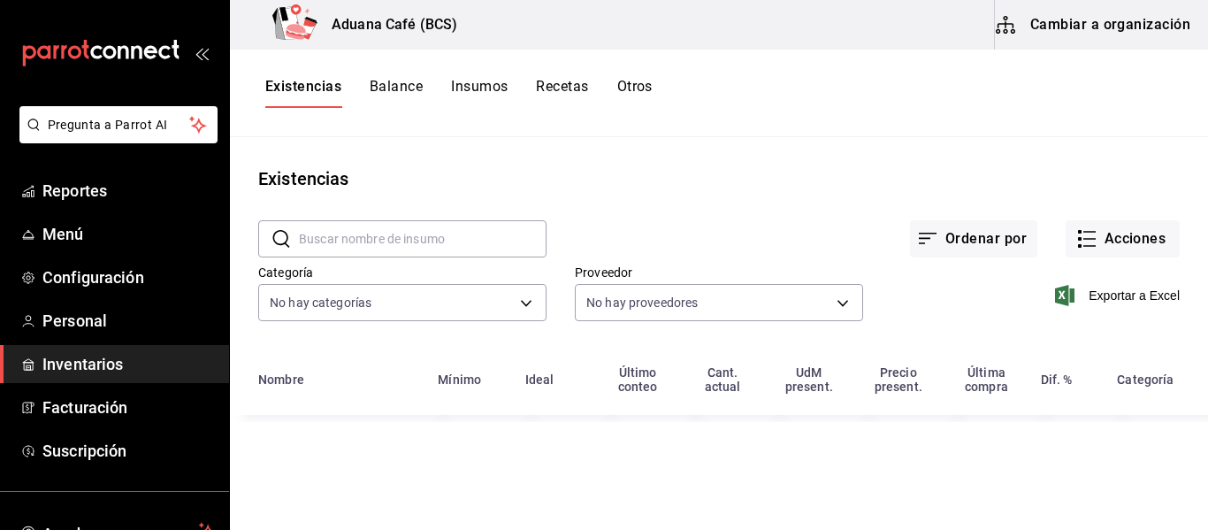
click at [89, 359] on span "Inventarios" at bounding box center [128, 364] width 172 height 24
